Goal: Transaction & Acquisition: Book appointment/travel/reservation

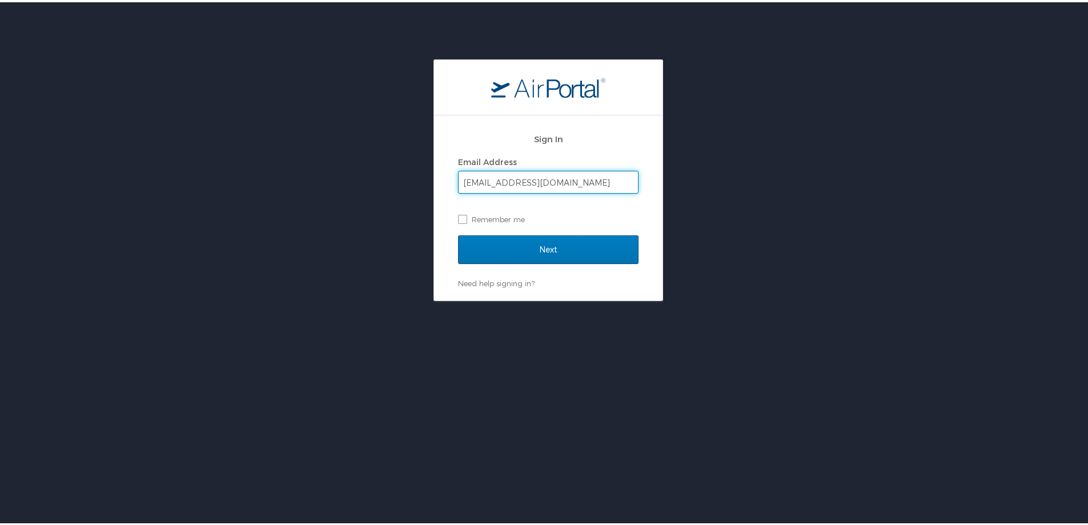
type input "[EMAIL_ADDRESS][DOMAIN_NAME]"
click at [458, 233] on input "Next" at bounding box center [548, 247] width 180 height 29
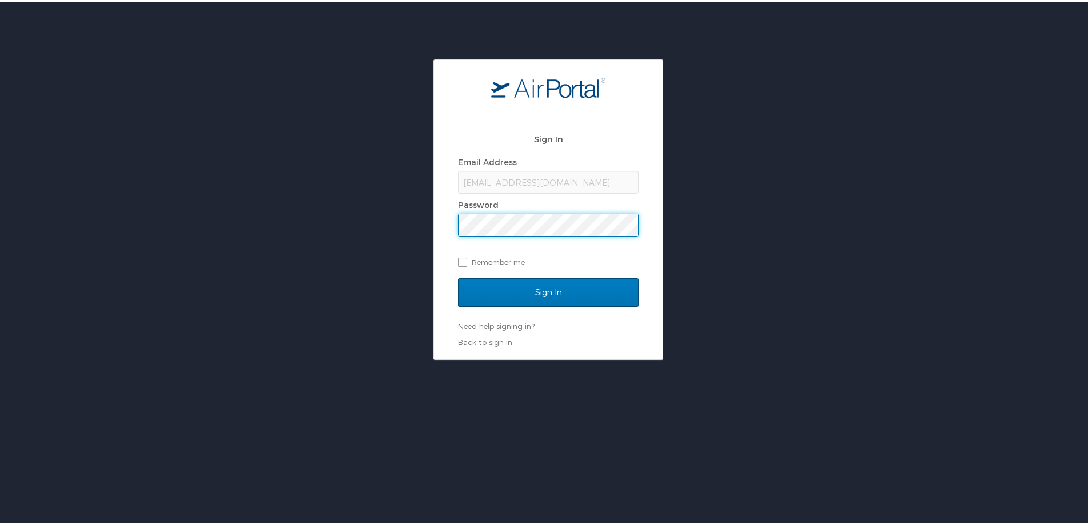
click at [458, 276] on input "Sign In" at bounding box center [548, 290] width 180 height 29
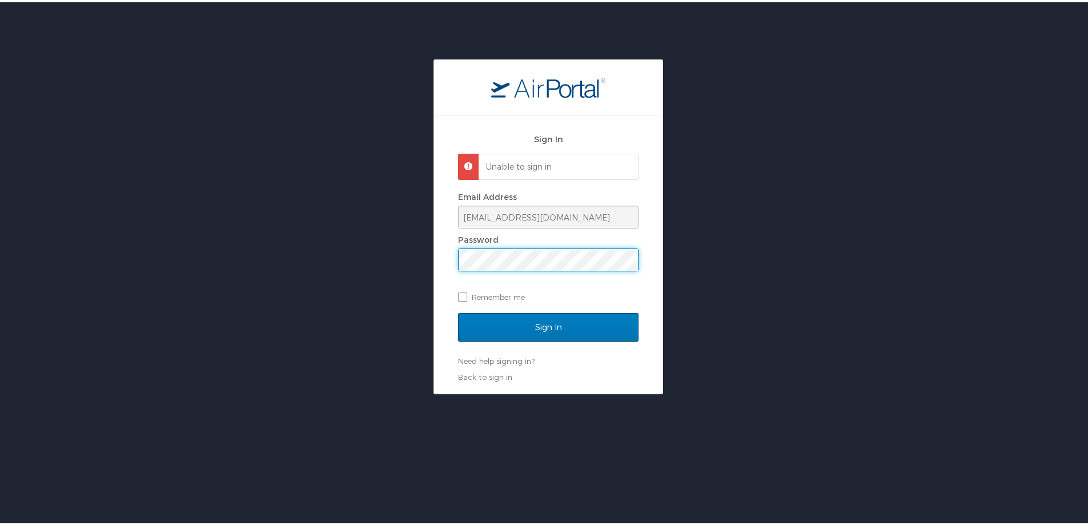
click at [458, 311] on input "Sign In" at bounding box center [548, 325] width 180 height 29
click at [529, 272] on div "Email Address msmi60@lsuhsc.edu Password Remember me" at bounding box center [548, 244] width 180 height 117
click at [458, 311] on input "Sign In" at bounding box center [548, 325] width 180 height 29
click at [515, 358] on link "Need help signing in?" at bounding box center [496, 358] width 77 height 9
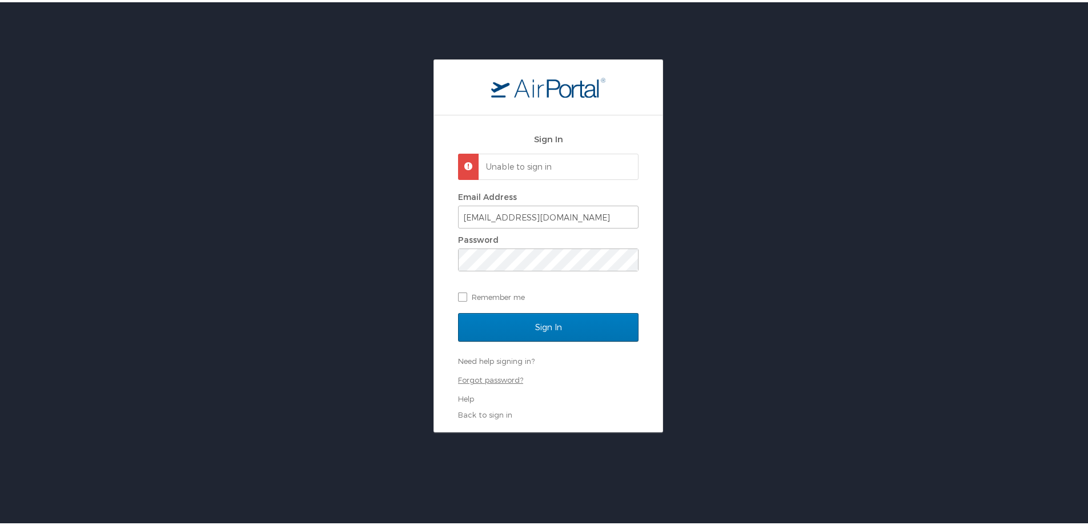
click at [497, 377] on link "Forgot password?" at bounding box center [490, 377] width 65 height 9
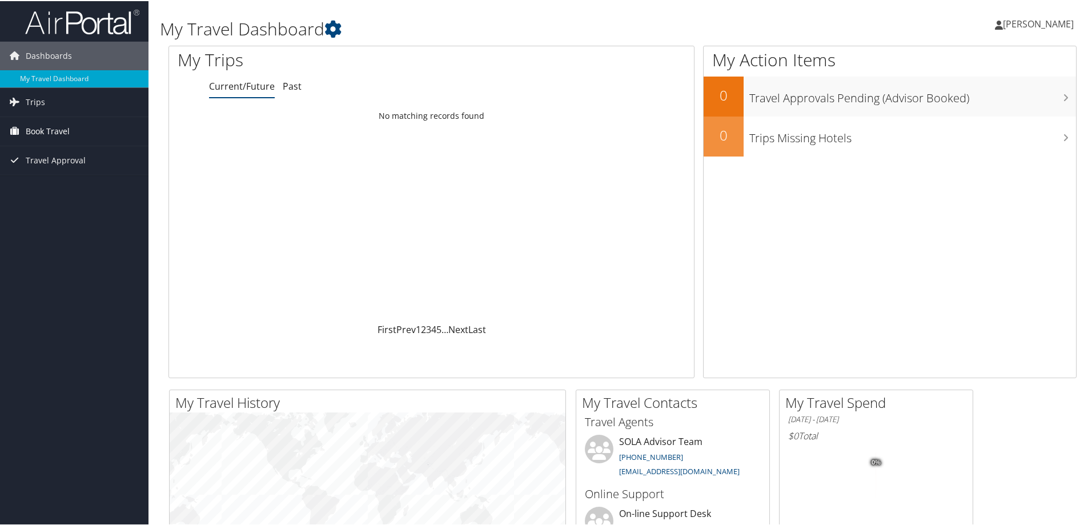
click at [63, 136] on span "Book Travel" at bounding box center [48, 130] width 44 height 29
